Goal: Task Accomplishment & Management: Manage account settings

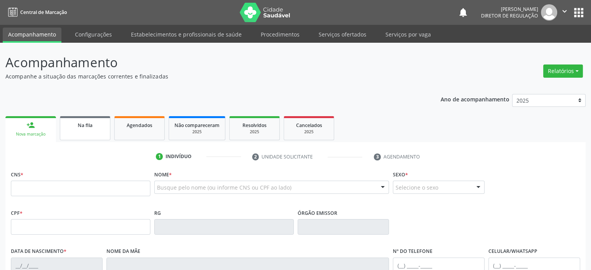
click at [78, 132] on link "Na fila" at bounding box center [85, 128] width 50 height 24
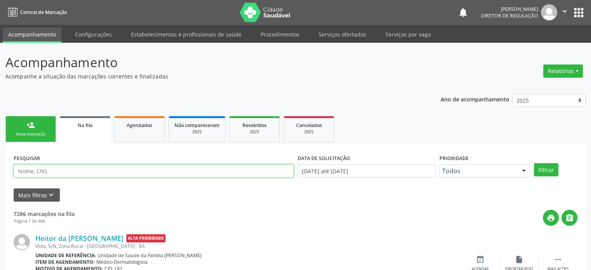
click at [57, 169] on input "text" at bounding box center [154, 170] width 280 height 13
type input "[PERSON_NAME]"
click at [534, 163] on button "Filtrar" at bounding box center [546, 169] width 24 height 13
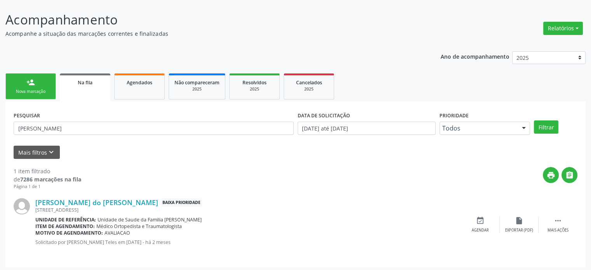
scroll to position [45, 0]
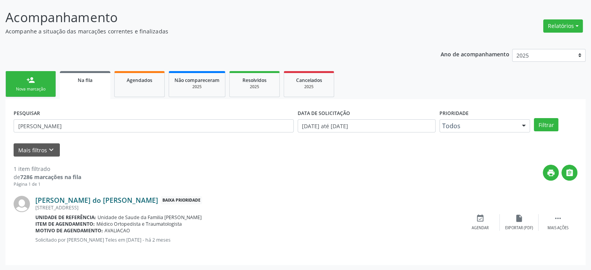
click at [97, 200] on link "[PERSON_NAME] do [PERSON_NAME]" at bounding box center [96, 200] width 123 height 9
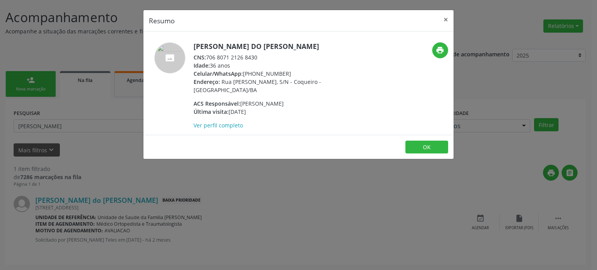
drag, startPoint x: 207, startPoint y: 56, endPoint x: 269, endPoint y: 56, distance: 62.5
click at [269, 56] on div "CNS: 706 8071 2126 8430" at bounding box center [268, 57] width 151 height 8
copy div "706 8071 2126 8430"
click at [263, 221] on div "Resumo × [PERSON_NAME] do [PERSON_NAME] CNS: 706 8071 2126 8430 Idade: 36 anos …" at bounding box center [298, 135] width 597 height 270
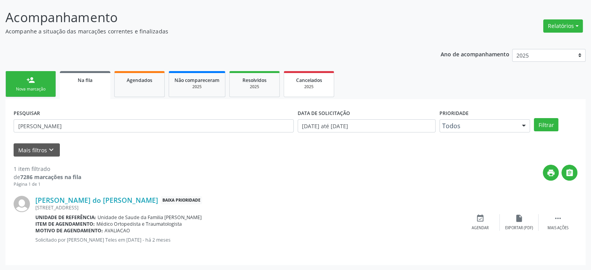
click at [310, 85] on div "2025" at bounding box center [308, 87] width 39 height 6
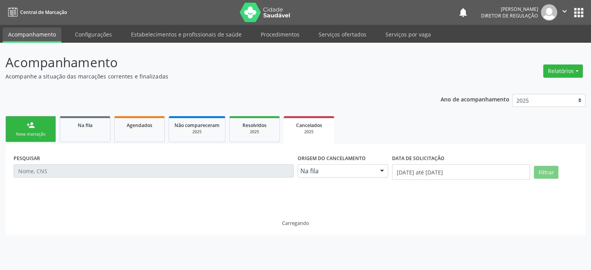
scroll to position [0, 0]
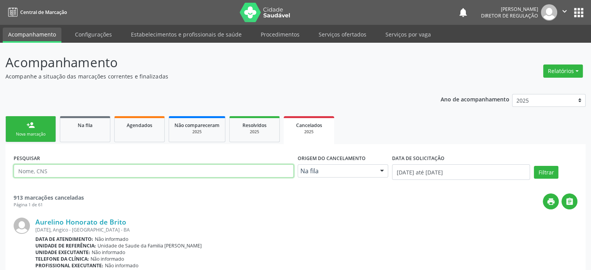
click at [54, 170] on input "text" at bounding box center [154, 170] width 280 height 13
paste input "706 8071 2126 8430"
type input "706 8071 2126 8430"
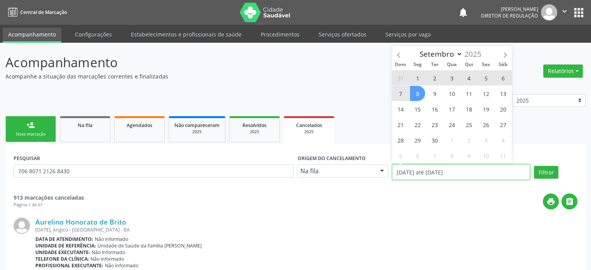
click at [410, 168] on input "[DATE] até [DATE]" at bounding box center [461, 172] width 138 height 16
click at [417, 92] on span "8" at bounding box center [417, 93] width 15 height 15
type input "[DATE]"
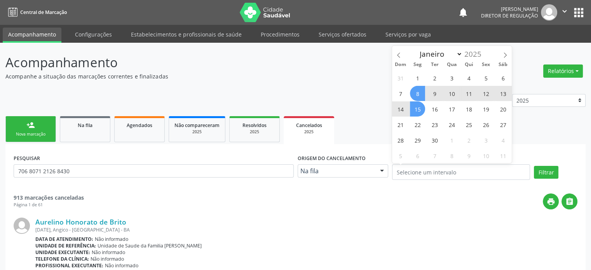
click at [458, 214] on div "Aurelino Honorato de Brito [DATE], Angico - [GEOGRAPHIC_DATA] - BA Data de aten…" at bounding box center [295, 264] width 563 height 110
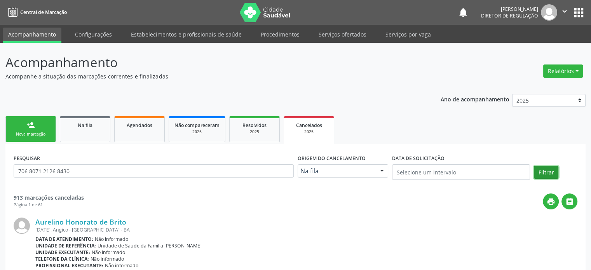
click at [542, 173] on button "Filtrar" at bounding box center [546, 172] width 24 height 13
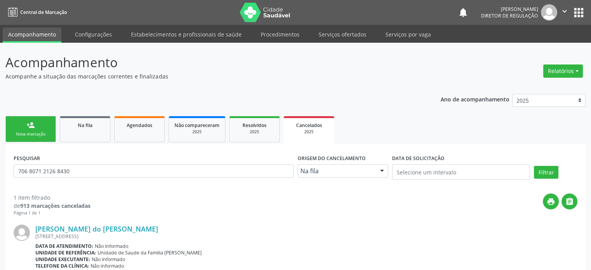
scroll to position [68, 0]
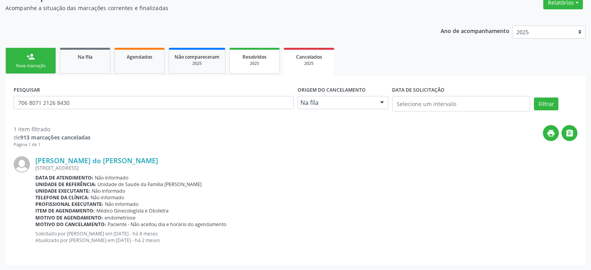
click at [255, 56] on span "Resolvidos" at bounding box center [254, 57] width 24 height 7
select select "8"
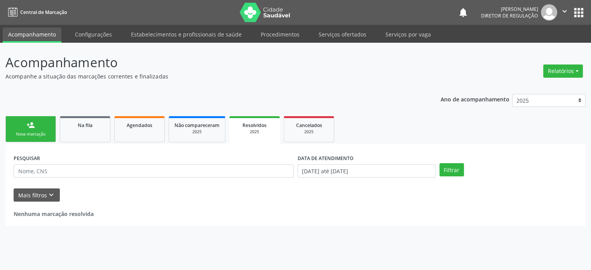
scroll to position [0, 0]
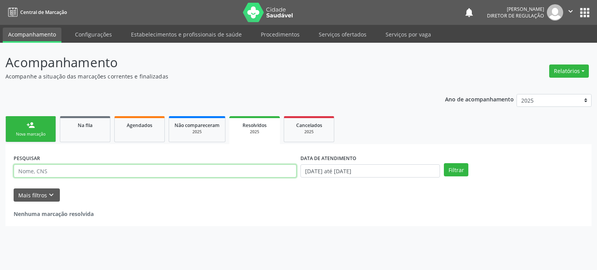
click at [38, 172] on input "text" at bounding box center [155, 170] width 283 height 13
paste input "706 8071 2126 8430"
type input "706 8071 2126 8430"
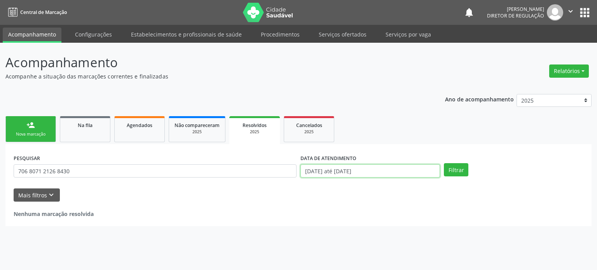
click at [386, 171] on input "[DATE] até [DATE]" at bounding box center [369, 170] width 139 height 13
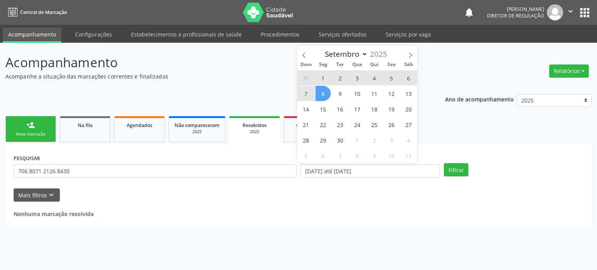
click at [323, 95] on span "8" at bounding box center [322, 93] width 15 height 15
type input "[DATE]"
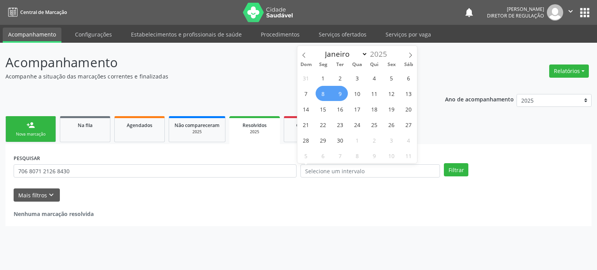
click at [590, 136] on div "Acompanhamento Acompanhe a situação das marcações correntes e finalizadas Relat…" at bounding box center [298, 156] width 597 height 227
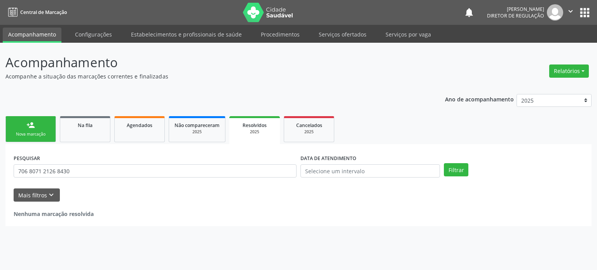
click at [468, 165] on div "Filtrar" at bounding box center [513, 169] width 143 height 13
click at [459, 169] on button "Filtrar" at bounding box center [455, 169] width 24 height 13
click at [136, 127] on span "Agendados" at bounding box center [140, 125] width 26 height 7
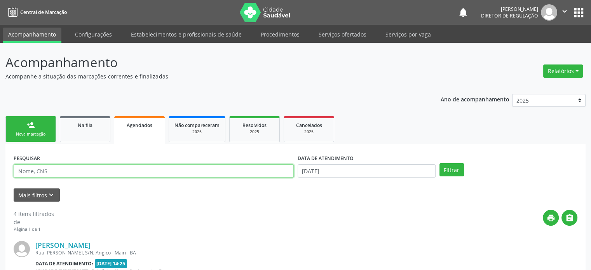
click at [66, 174] on input "text" at bounding box center [154, 170] width 280 height 13
paste input "706 8071 2126 8430"
type input "706 8071 2126 8430"
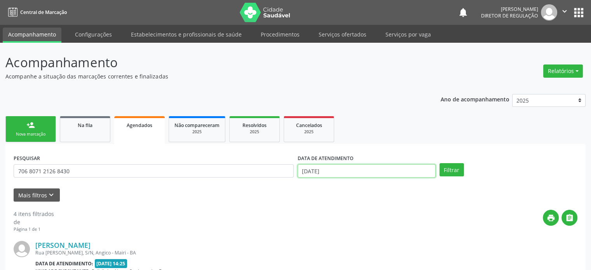
click at [324, 175] on input "[DATE]" at bounding box center [366, 170] width 138 height 13
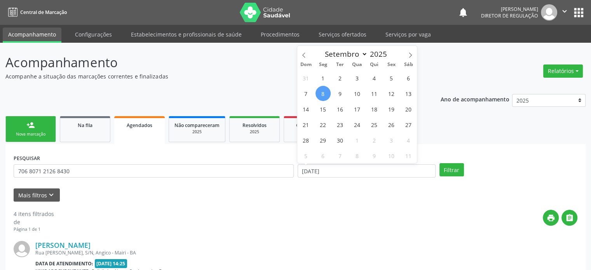
drag, startPoint x: 323, startPoint y: 96, endPoint x: 489, endPoint y: 251, distance: 226.7
click at [323, 96] on span "8" at bounding box center [322, 93] width 15 height 15
type input "[DATE]"
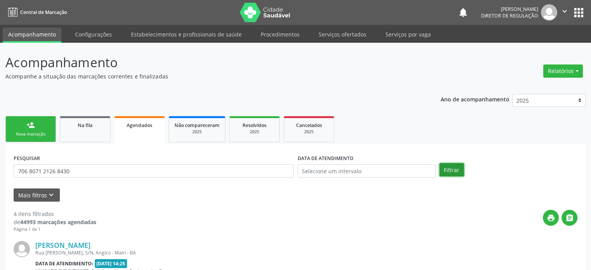
click at [457, 167] on button "Filtrar" at bounding box center [451, 169] width 24 height 13
click at [81, 128] on span "Na fila" at bounding box center [85, 125] width 15 height 7
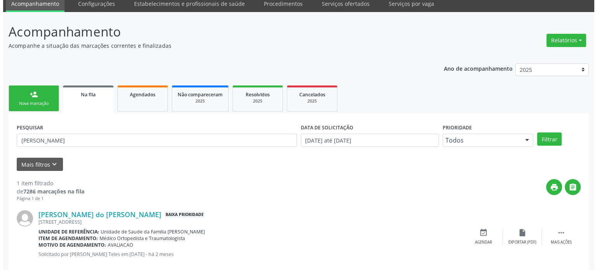
scroll to position [45, 0]
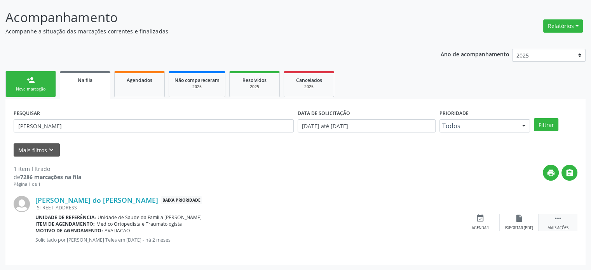
click at [562, 226] on div "Mais ações" at bounding box center [557, 227] width 21 height 5
click at [476, 223] on div "cancel Cancelar" at bounding box center [480, 222] width 39 height 17
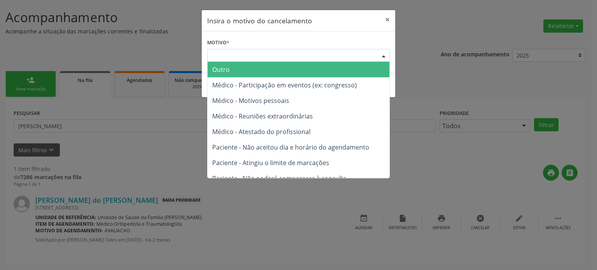
click at [230, 52] on div "Escolha o motivo" at bounding box center [298, 55] width 183 height 13
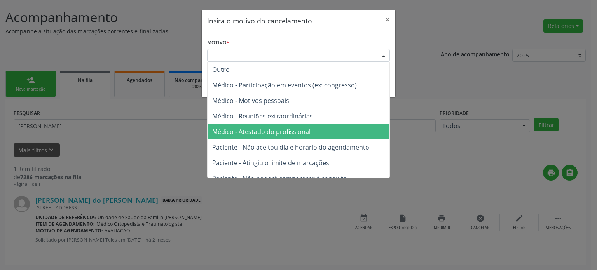
click at [252, 136] on span "Médico - Atestado do profissional" at bounding box center [298, 132] width 182 height 16
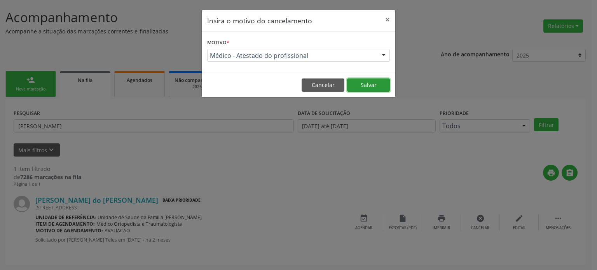
click at [367, 83] on button "Salvar" at bounding box center [368, 84] width 43 height 13
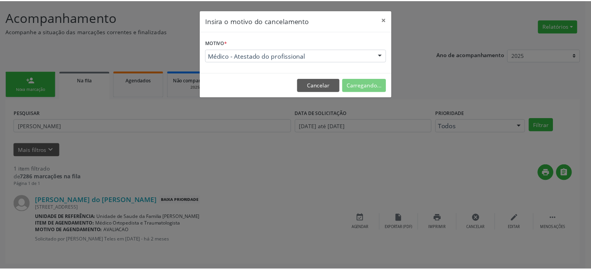
scroll to position [0, 0]
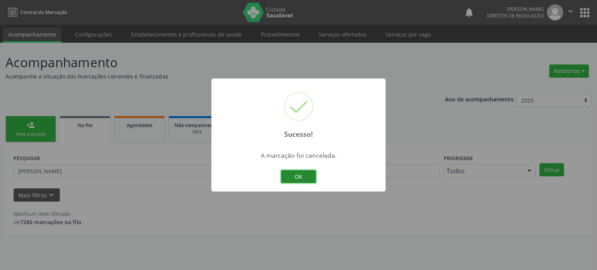
click at [300, 174] on button "OK" at bounding box center [298, 176] width 35 height 13
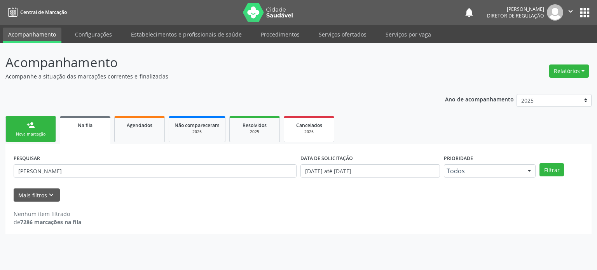
click at [307, 129] on div "2025" at bounding box center [308, 132] width 39 height 6
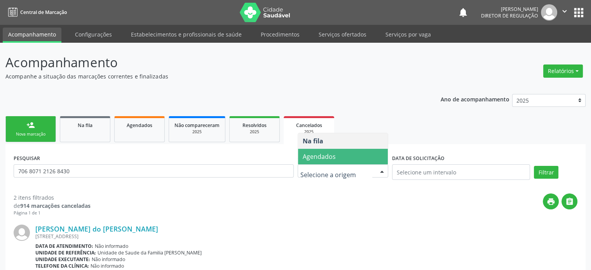
click at [318, 155] on span "Agendados" at bounding box center [319, 156] width 33 height 9
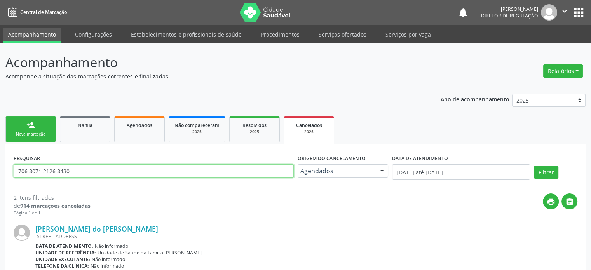
click at [51, 172] on input "706 8071 2126 8430" at bounding box center [154, 170] width 280 height 13
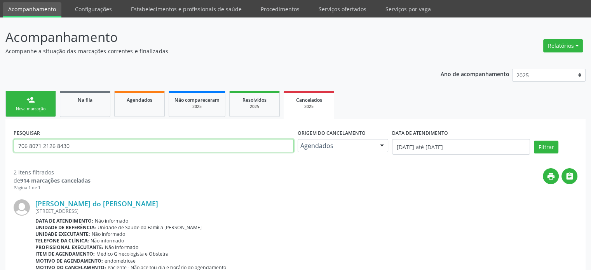
scroll to position [39, 0]
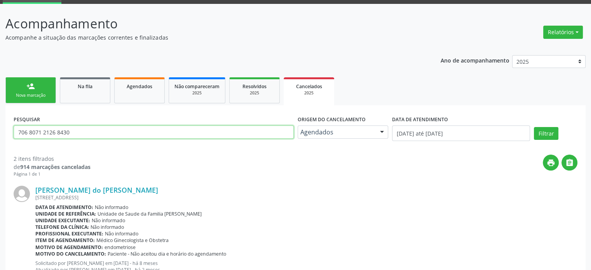
click at [93, 129] on input "706 8071 2126 8430" at bounding box center [154, 131] width 280 height 13
click at [534, 127] on button "Filtrar" at bounding box center [546, 133] width 24 height 13
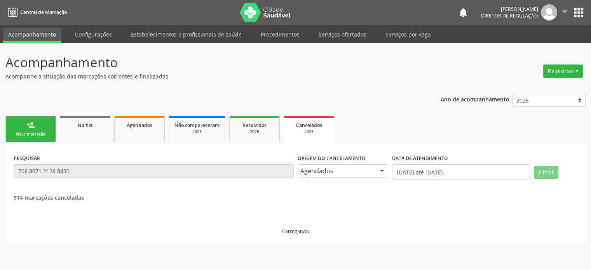
scroll to position [0, 0]
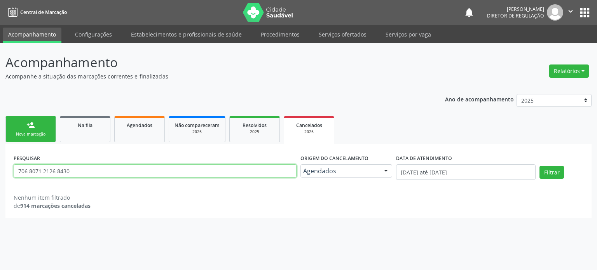
click at [62, 170] on input "706 8071 2126 8430" at bounding box center [155, 170] width 283 height 13
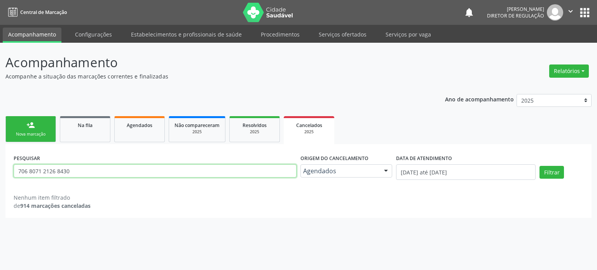
click at [62, 170] on input "706 8071 2126 8430" at bounding box center [155, 170] width 283 height 13
click at [62, 170] on input "text" at bounding box center [155, 170] width 283 height 13
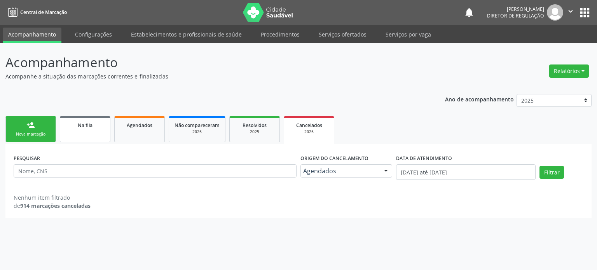
click at [85, 129] on link "Na fila" at bounding box center [85, 129] width 50 height 26
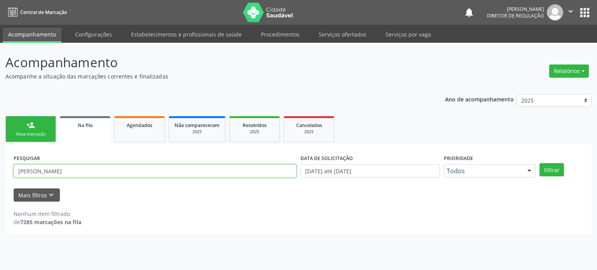
click at [51, 171] on input "[PERSON_NAME]" at bounding box center [155, 170] width 283 height 13
click at [539, 163] on button "Filtrar" at bounding box center [551, 169] width 24 height 13
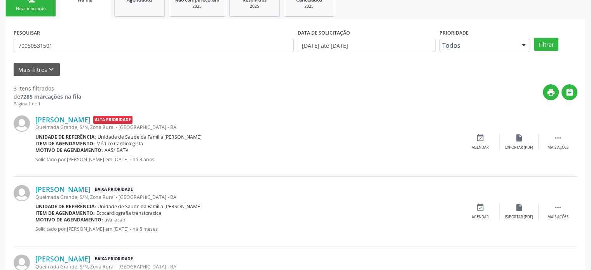
scroll to position [106, 0]
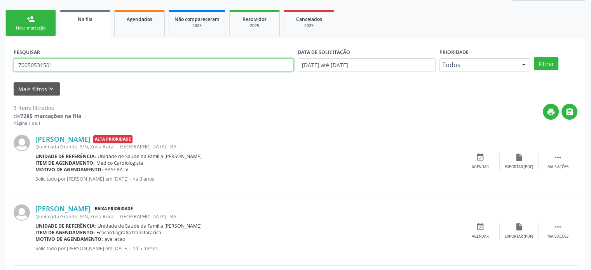
click at [104, 59] on input "70050531501" at bounding box center [154, 64] width 280 height 13
type input "700505315018350"
click at [534, 57] on button "Filtrar" at bounding box center [546, 63] width 24 height 13
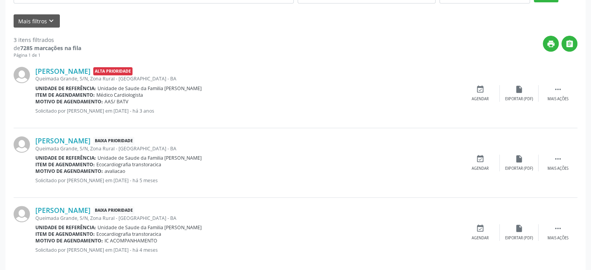
scroll to position [184, 0]
